Goal: Information Seeking & Learning: Understand process/instructions

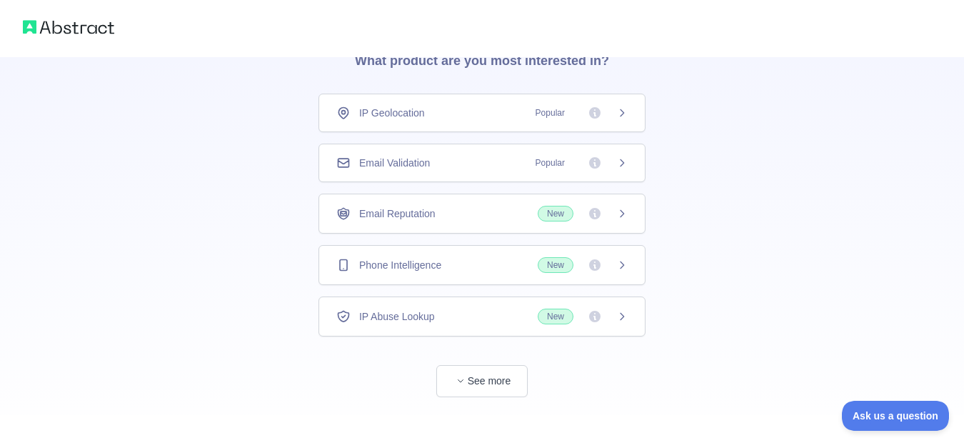
scroll to position [71, 0]
click at [551, 161] on span "Popular" at bounding box center [550, 163] width 46 height 14
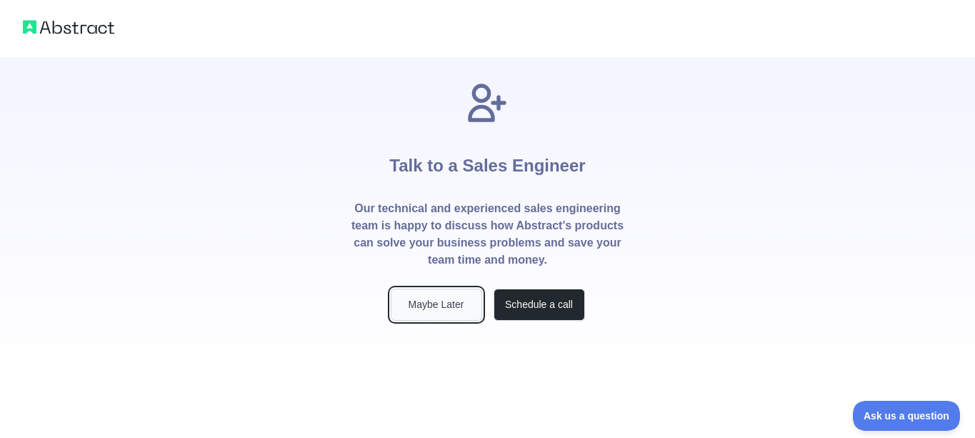
click at [471, 302] on button "Maybe Later" at bounding box center [436, 305] width 91 height 32
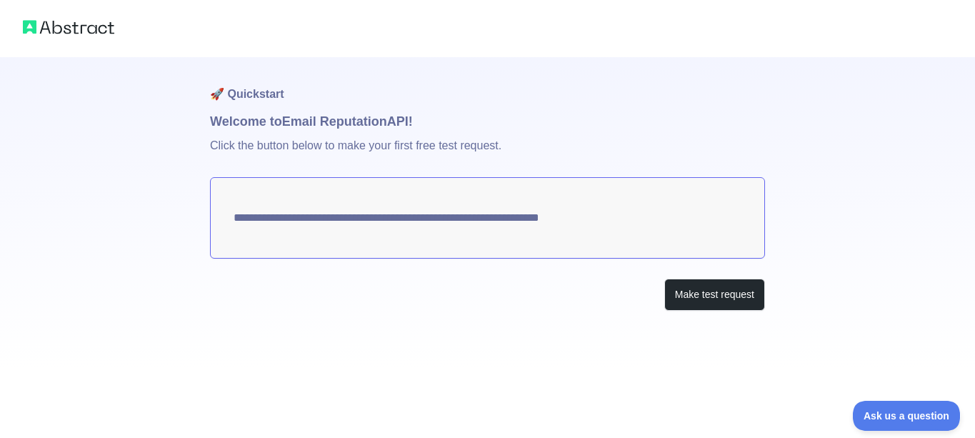
drag, startPoint x: 659, startPoint y: 206, endPoint x: 330, endPoint y: 224, distance: 329.8
click at [330, 224] on textarea "**********" at bounding box center [487, 217] width 555 height 81
drag, startPoint x: 330, startPoint y: 224, endPoint x: 499, endPoint y: 234, distance: 168.9
click at [499, 234] on textarea "**********" at bounding box center [487, 217] width 555 height 81
click at [700, 296] on button "Make test request" at bounding box center [714, 295] width 101 height 32
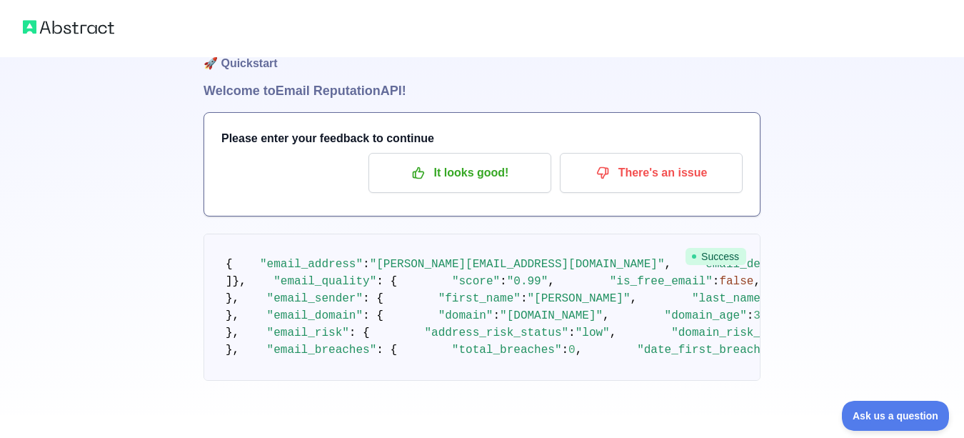
scroll to position [126, 0]
click at [494, 261] on pre "{ "email_address" : "[PERSON_NAME][EMAIL_ADDRESS][DOMAIN_NAME]" , "email_delive…" at bounding box center [482, 307] width 557 height 147
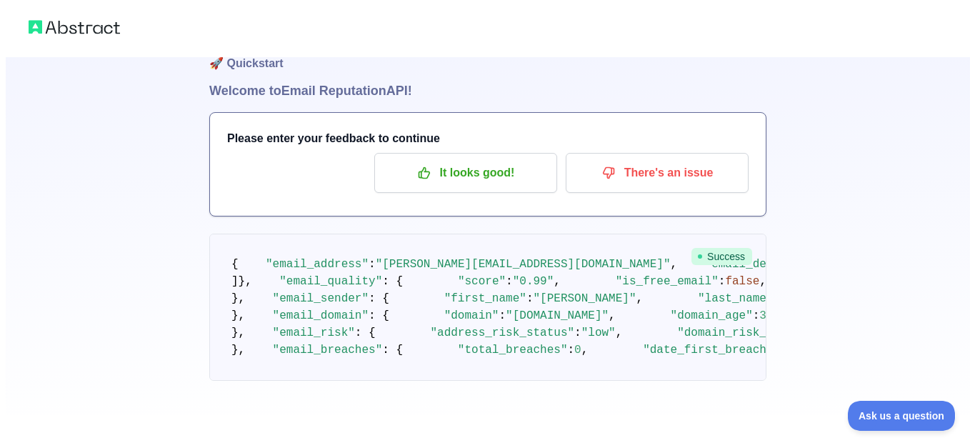
scroll to position [0, 0]
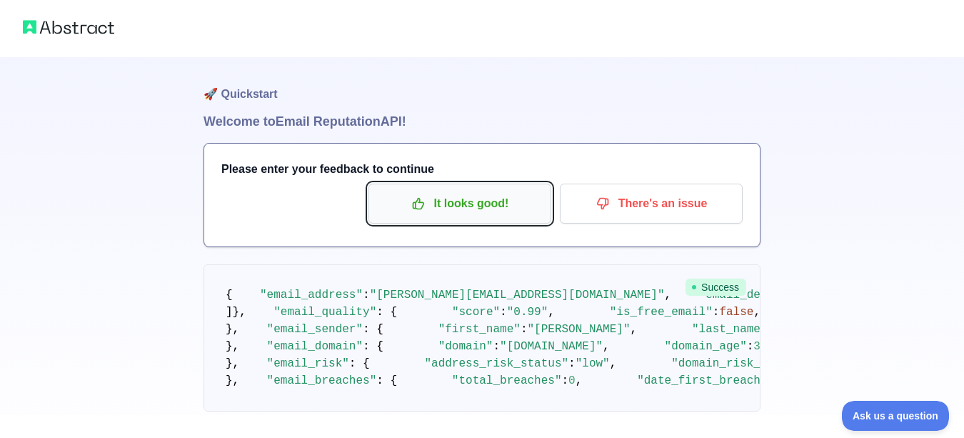
click at [489, 208] on p "It looks good!" at bounding box center [459, 203] width 161 height 24
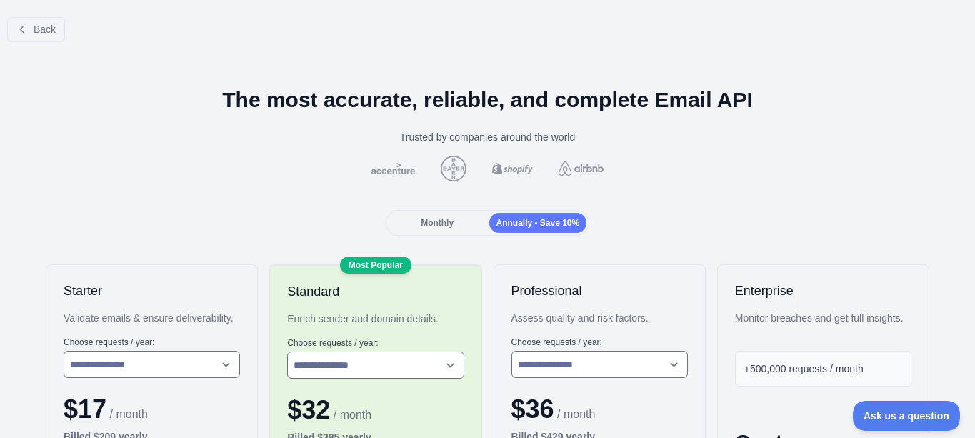
click at [441, 226] on span "Monthly" at bounding box center [437, 223] width 33 height 10
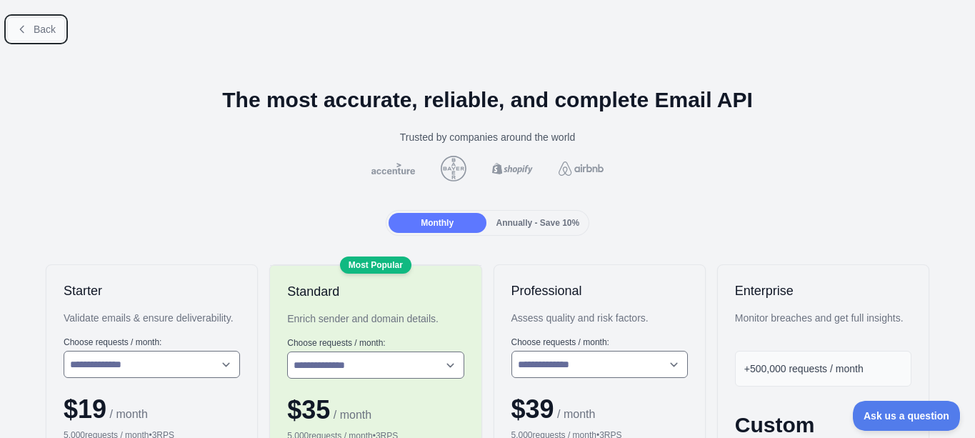
click at [31, 39] on button "Back" at bounding box center [36, 29] width 58 height 24
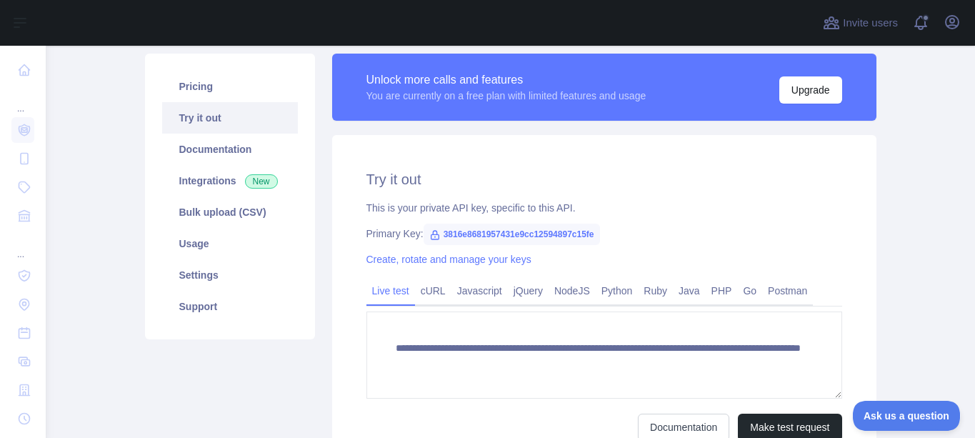
scroll to position [151, 0]
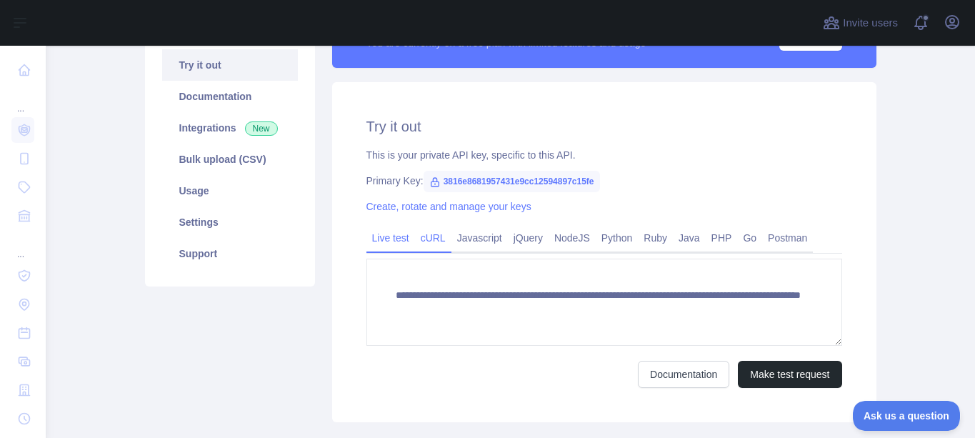
click at [429, 245] on link "cURL" at bounding box center [433, 237] width 36 height 23
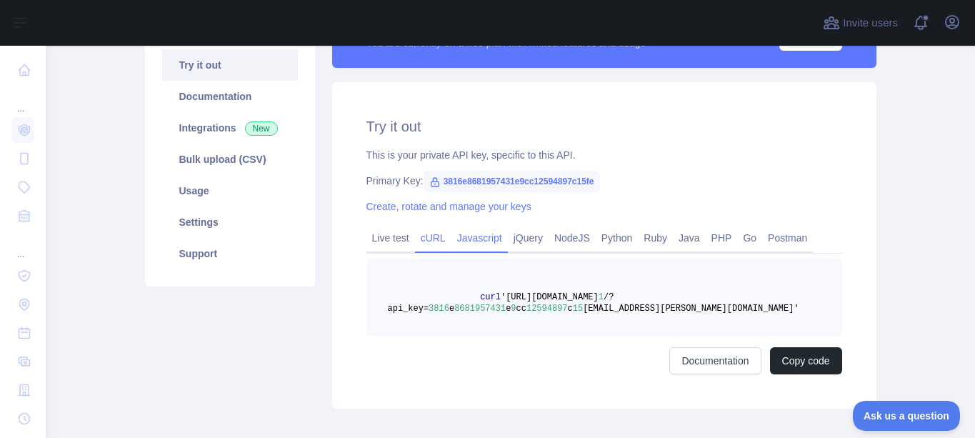
click at [467, 231] on link "Javascript" at bounding box center [479, 237] width 56 height 23
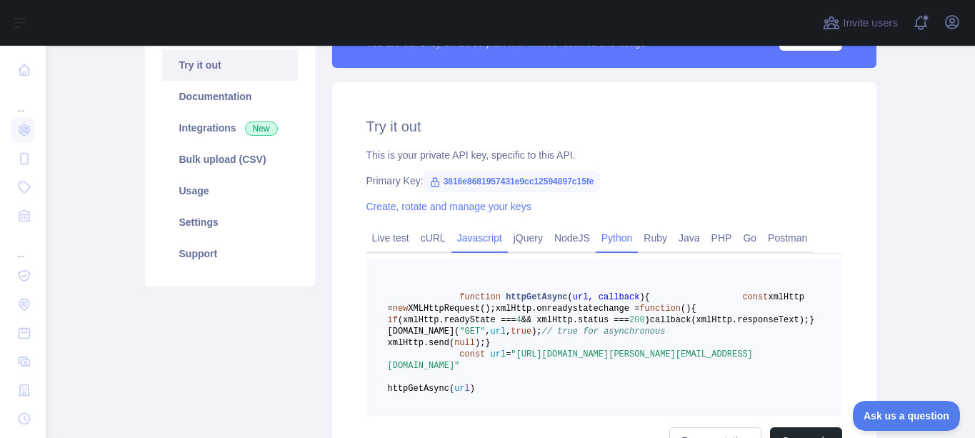
click at [621, 243] on link "Python" at bounding box center [617, 237] width 43 height 23
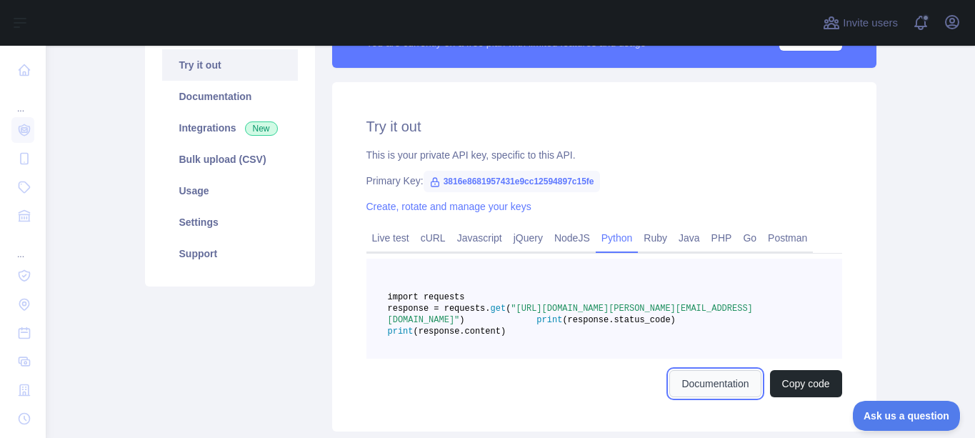
click at [695, 397] on link "Documentation" at bounding box center [714, 383] width 91 height 27
click at [772, 247] on link "Postman" at bounding box center [787, 237] width 51 height 23
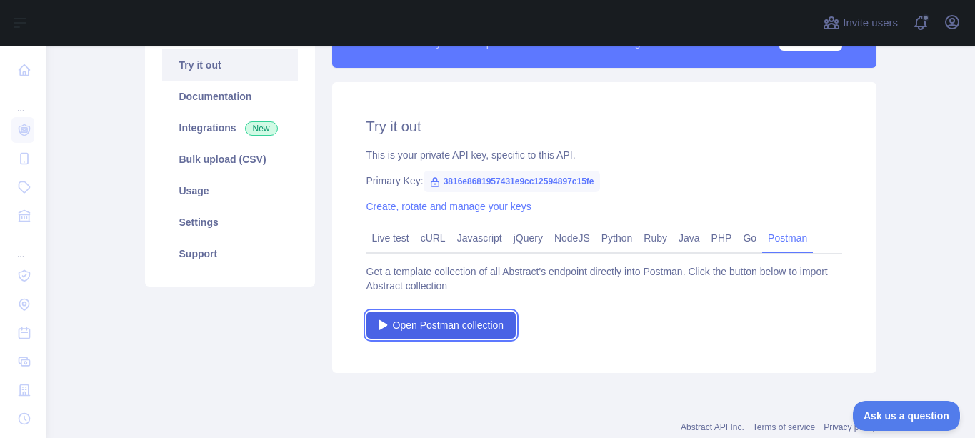
click at [477, 327] on span "Open Postman collection" at bounding box center [448, 325] width 111 height 14
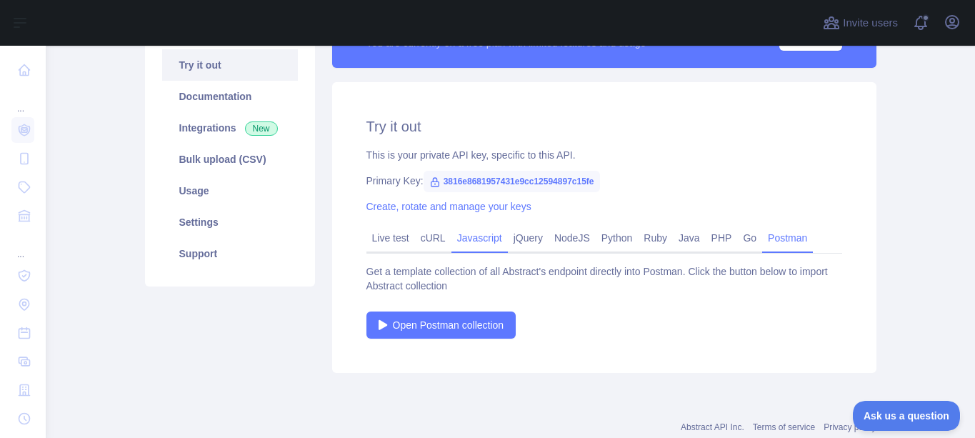
click at [459, 232] on link "Javascript" at bounding box center [479, 237] width 56 height 23
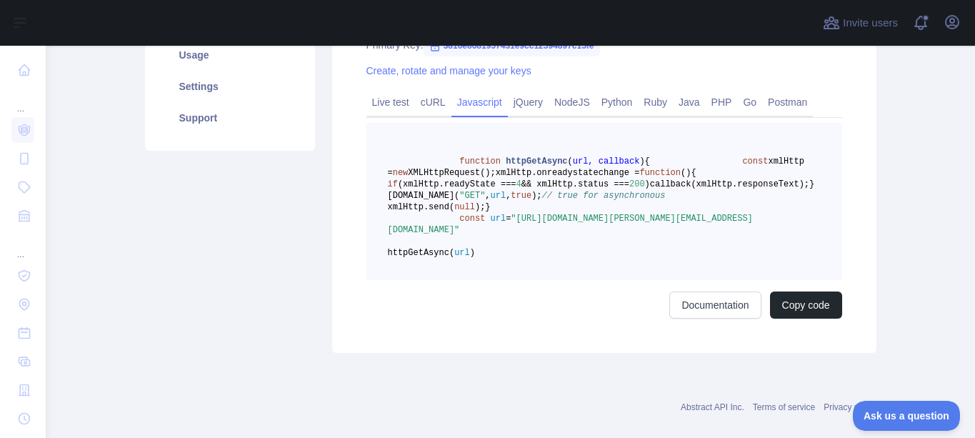
scroll to position [287, 0]
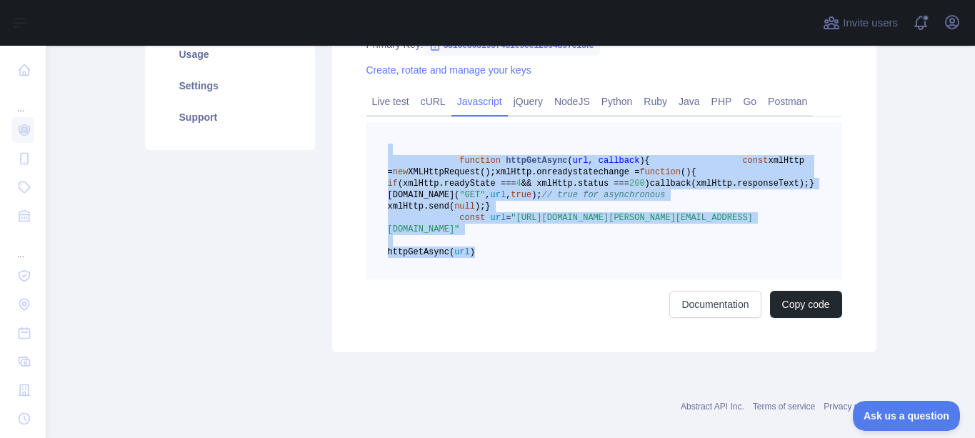
drag, startPoint x: 556, startPoint y: 312, endPoint x: 386, endPoint y: 123, distance: 254.4
click at [386, 123] on pre "function httpGetAsync ( url, callback ) { const xmlHttp = new XMLHttpRequest();…" at bounding box center [604, 200] width 476 height 157
copy code "function httpGetAsync ( url, callback ) { const xmlHttp = new XMLHttpRequest();…"
click at [495, 171] on span "XMLHttpRequest();" at bounding box center [451, 172] width 87 height 10
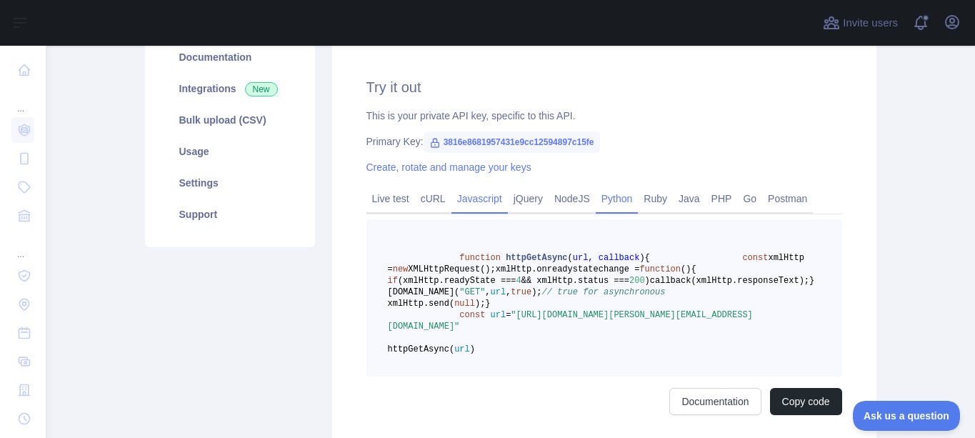
scroll to position [214, 0]
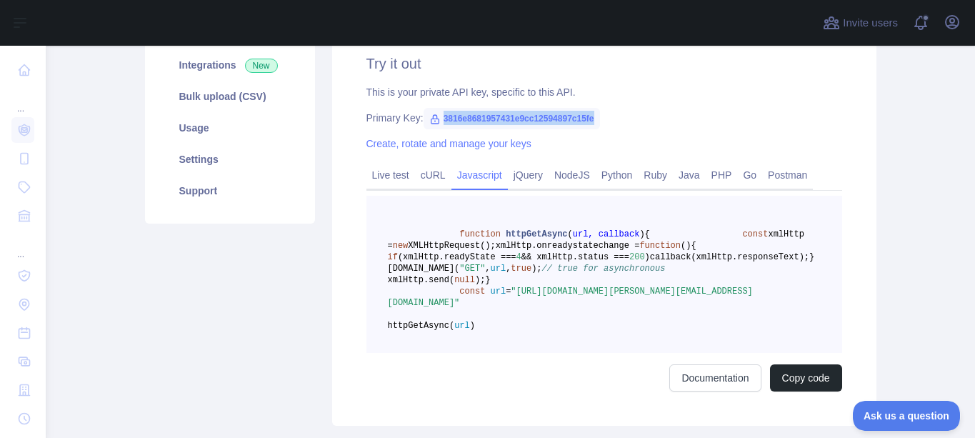
drag, startPoint x: 597, startPoint y: 121, endPoint x: 429, endPoint y: 125, distance: 168.6
click at [429, 125] on div "Primary Key: 3816e8681957431e9cc12594897c15fe" at bounding box center [604, 118] width 476 height 14
copy span "3816e8681957431e9cc12594897c15fe"
click at [419, 181] on link "cURL" at bounding box center [433, 175] width 36 height 23
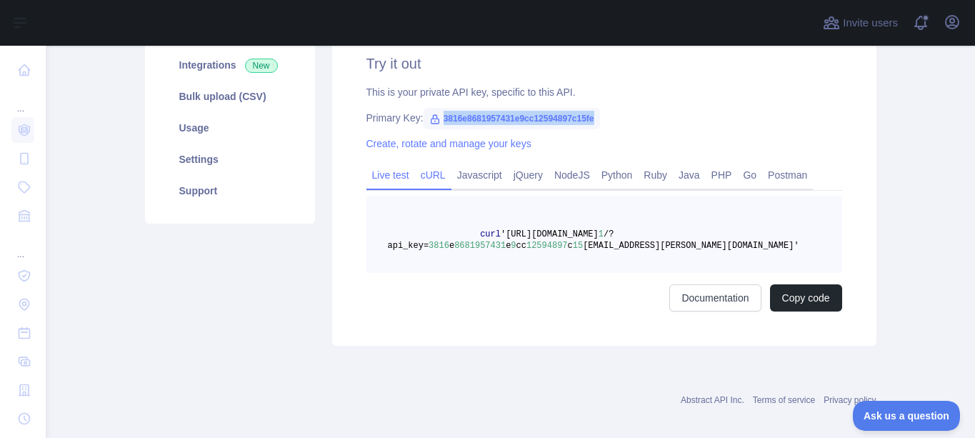
click at [397, 178] on link "Live test" at bounding box center [390, 175] width 49 height 23
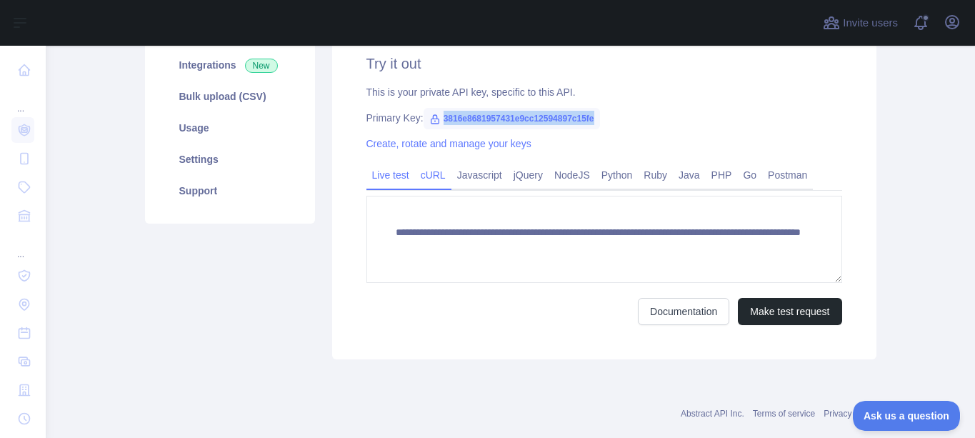
click at [429, 176] on link "cURL" at bounding box center [433, 175] width 36 height 23
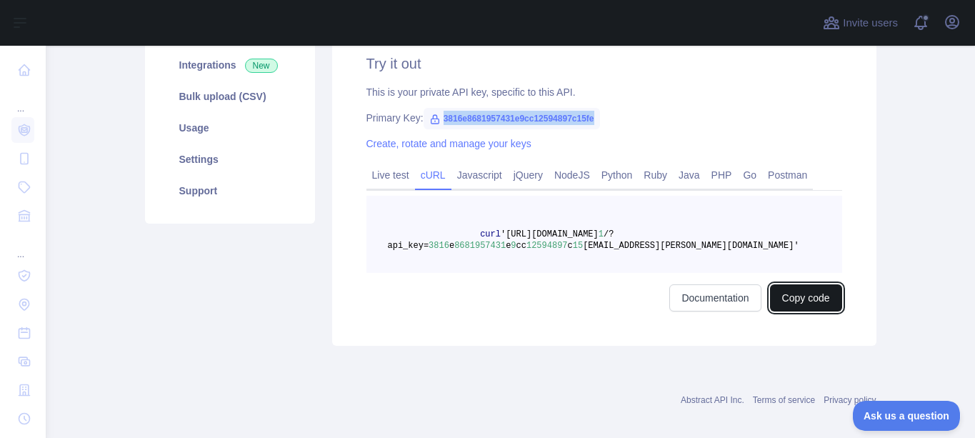
click at [799, 301] on button "Copy code" at bounding box center [806, 297] width 72 height 27
click at [781, 169] on link "Postman" at bounding box center [787, 175] width 51 height 23
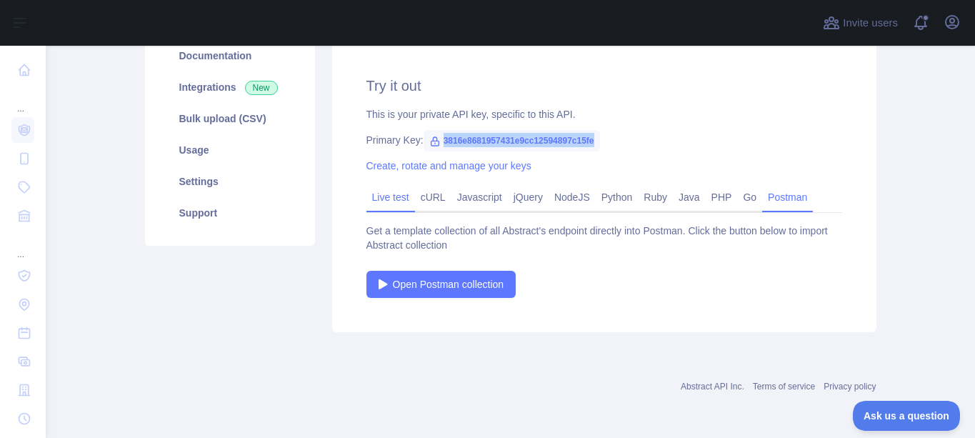
click at [394, 200] on link "Live test" at bounding box center [390, 197] width 49 height 23
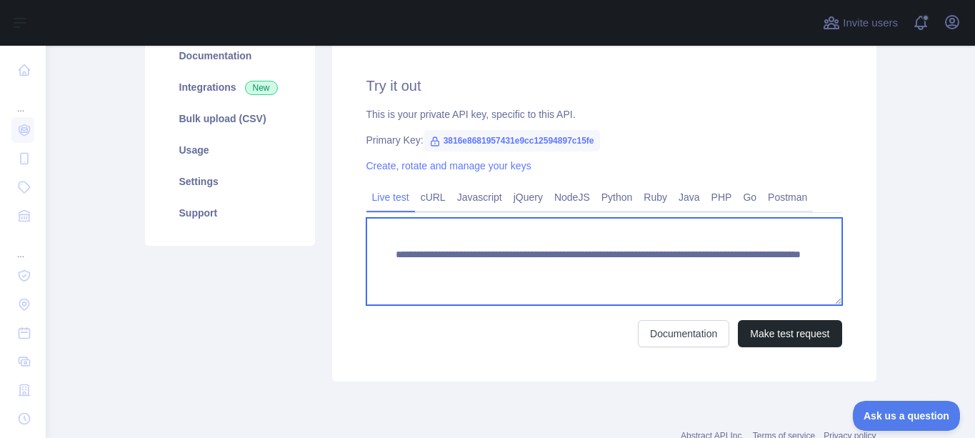
drag, startPoint x: 751, startPoint y: 274, endPoint x: 368, endPoint y: 255, distance: 383.3
click at [368, 255] on textarea "**********" at bounding box center [604, 261] width 476 height 87
